Goal: Task Accomplishment & Management: Use online tool/utility

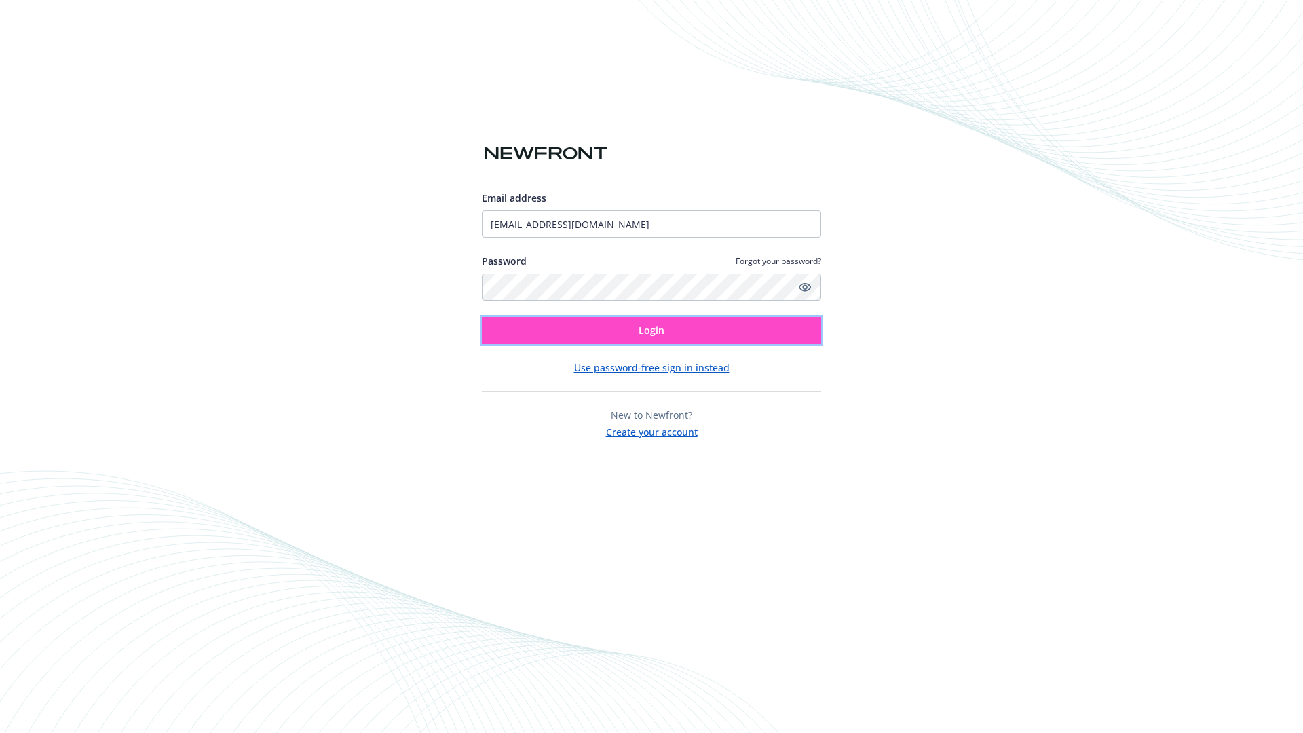
click at [652, 331] on span "Login" at bounding box center [652, 330] width 26 height 13
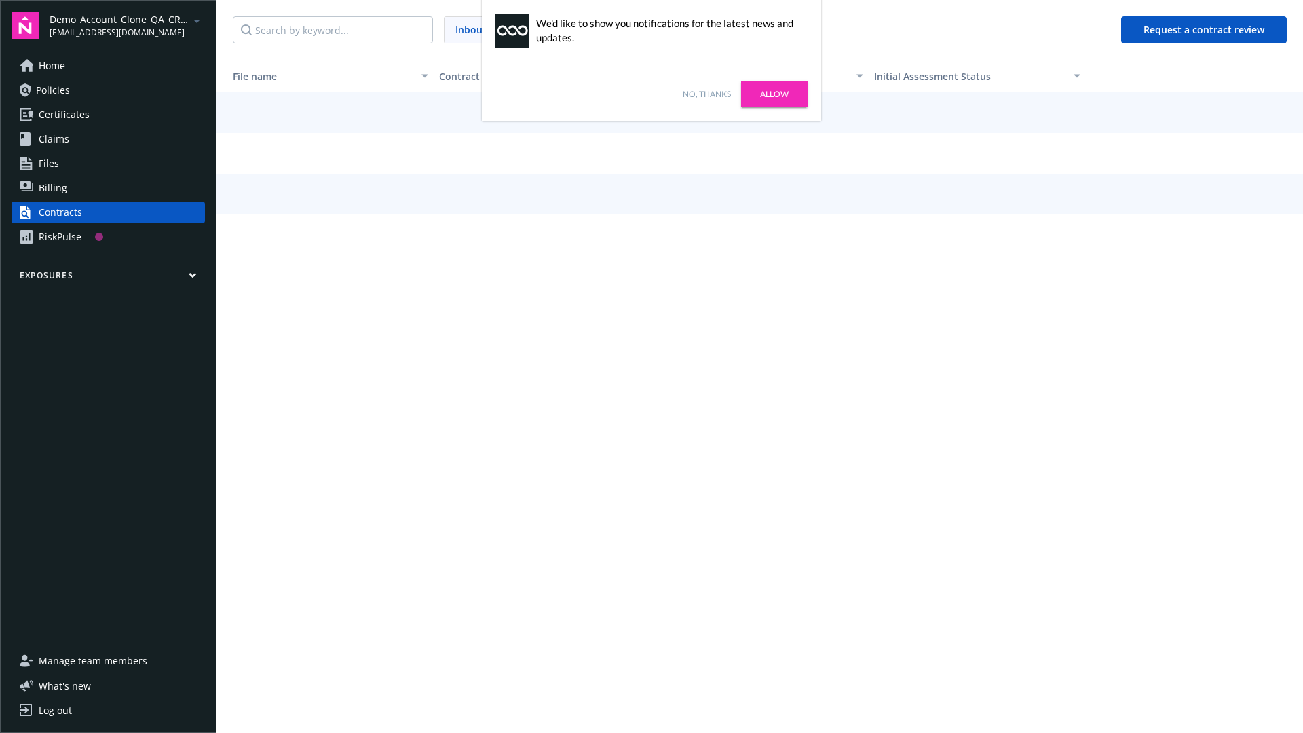
click at [707, 94] on link "No, thanks" at bounding box center [707, 94] width 48 height 12
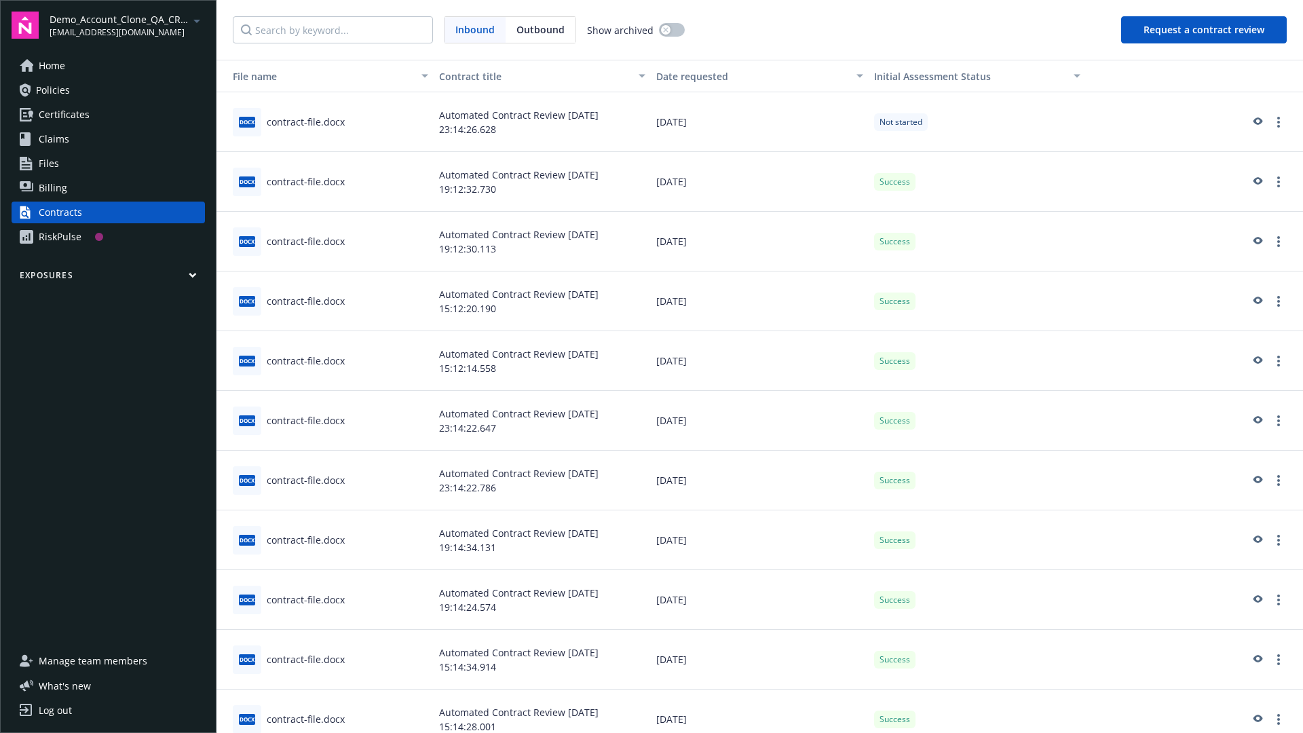
click at [1205, 30] on button "Request a contract review" at bounding box center [1204, 29] width 166 height 27
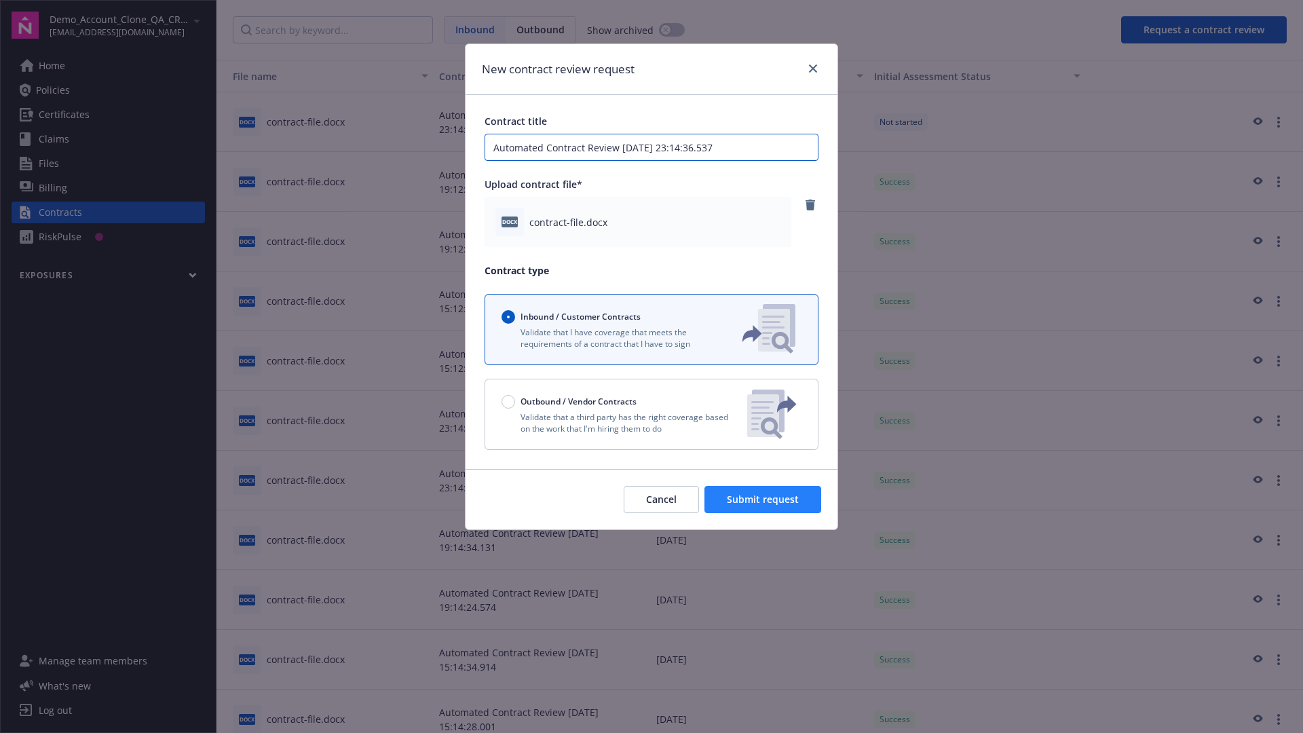
type input "Automated Contract Review 08-26-2025 23:14:36.537"
click at [764, 500] on span "Submit request" at bounding box center [763, 499] width 72 height 13
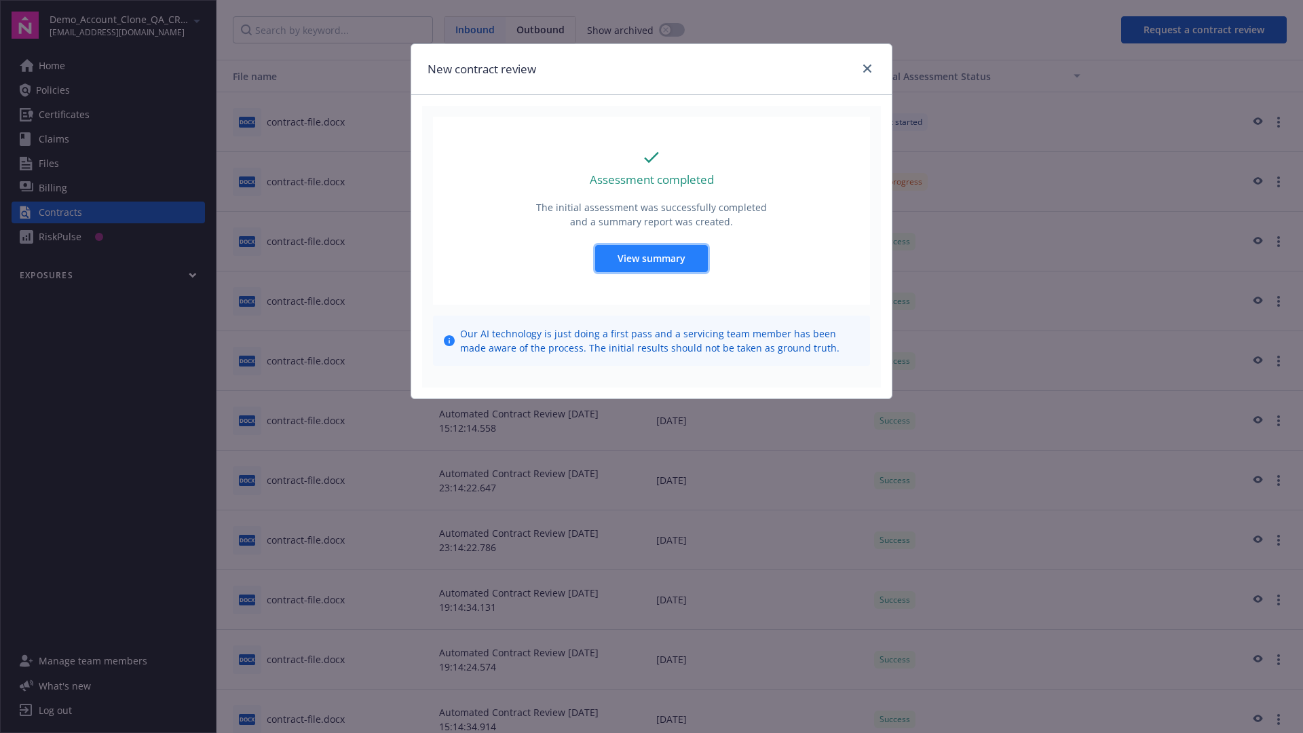
click at [651, 258] on span "View summary" at bounding box center [652, 258] width 68 height 13
